Goal: Check status: Check status

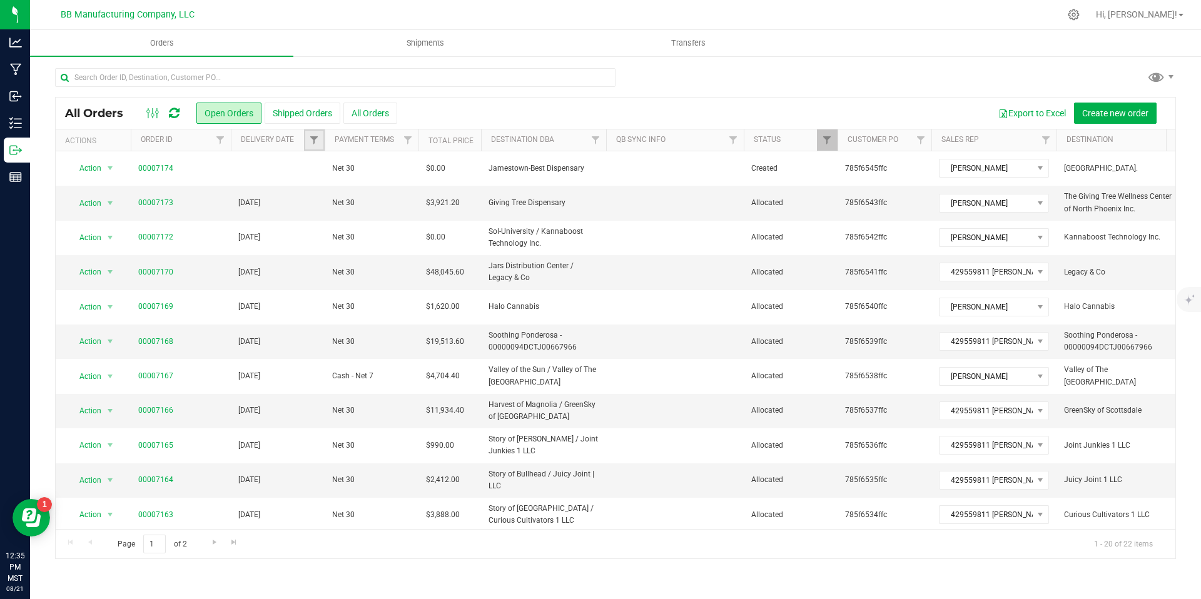
click at [319, 136] on link "Filter" at bounding box center [314, 139] width 21 height 21
click at [418, 219] on input "text" at bounding box center [366, 216] width 109 height 18
click at [436, 219] on span "select" at bounding box center [430, 216] width 18 height 18
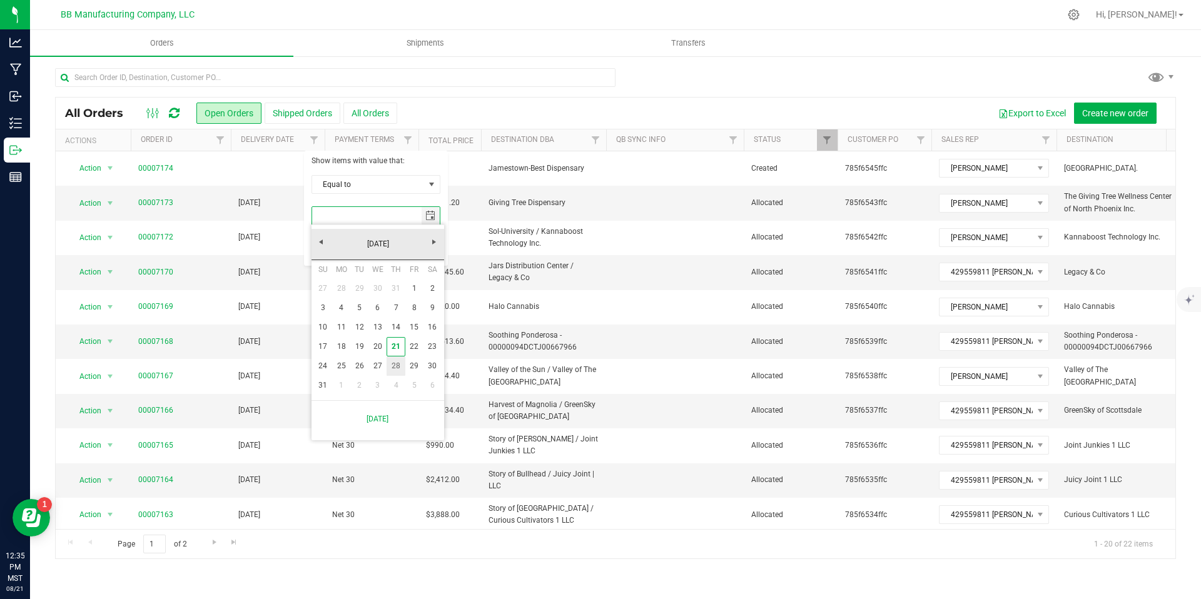
click at [393, 354] on link "21" at bounding box center [395, 346] width 18 height 19
type input "[DATE]"
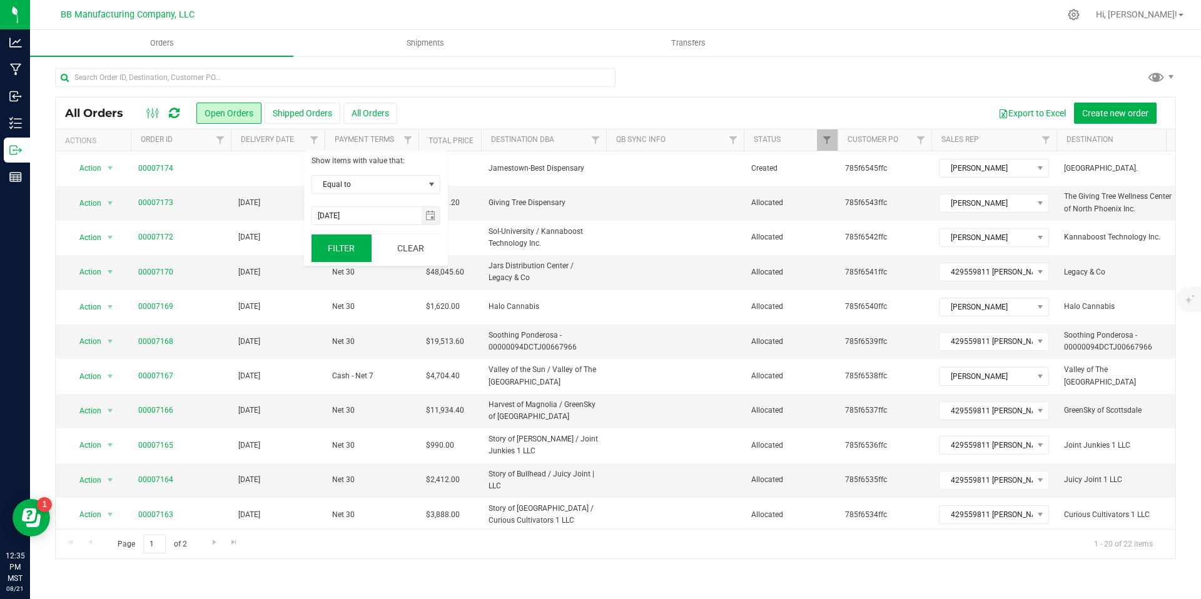
click at [328, 235] on button "Filter" at bounding box center [341, 249] width 60 height 28
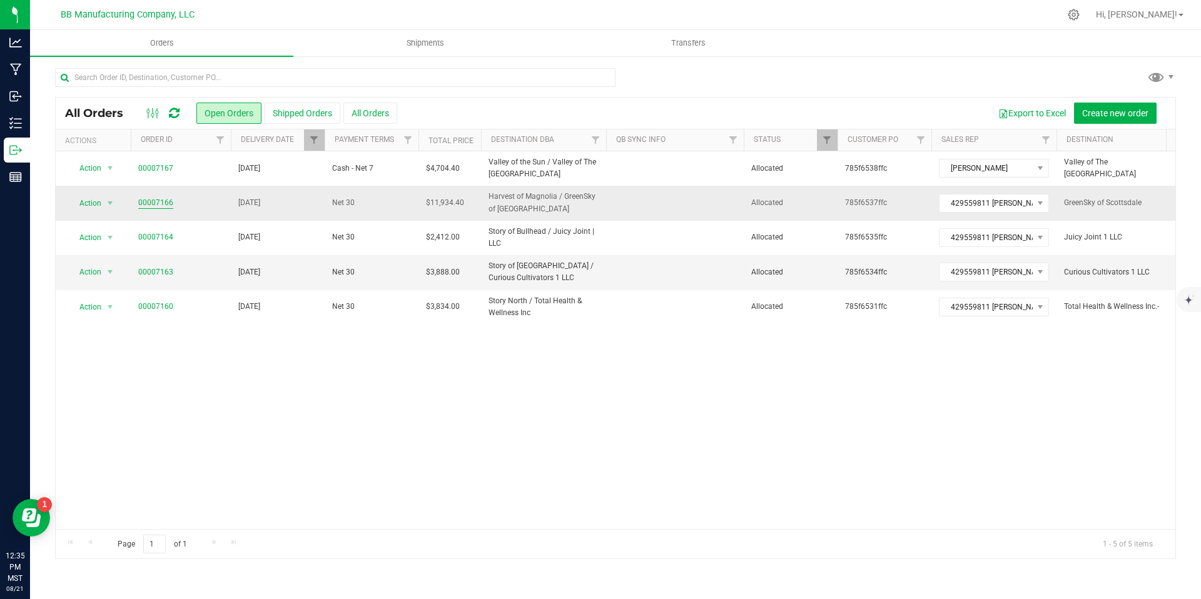
click at [161, 204] on link "00007166" at bounding box center [155, 203] width 35 height 12
drag, startPoint x: 895, startPoint y: 199, endPoint x: 837, endPoint y: 200, distance: 58.8
click at [837, 200] on td "785f6537ffc" at bounding box center [884, 203] width 94 height 34
copy tr "785f6537ffc"
